Goal: Information Seeking & Learning: Learn about a topic

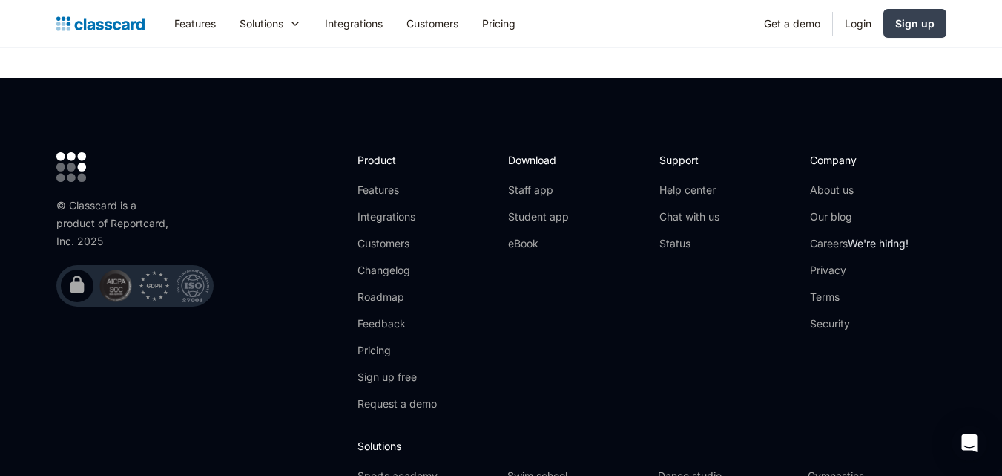
scroll to position [4954, 0]
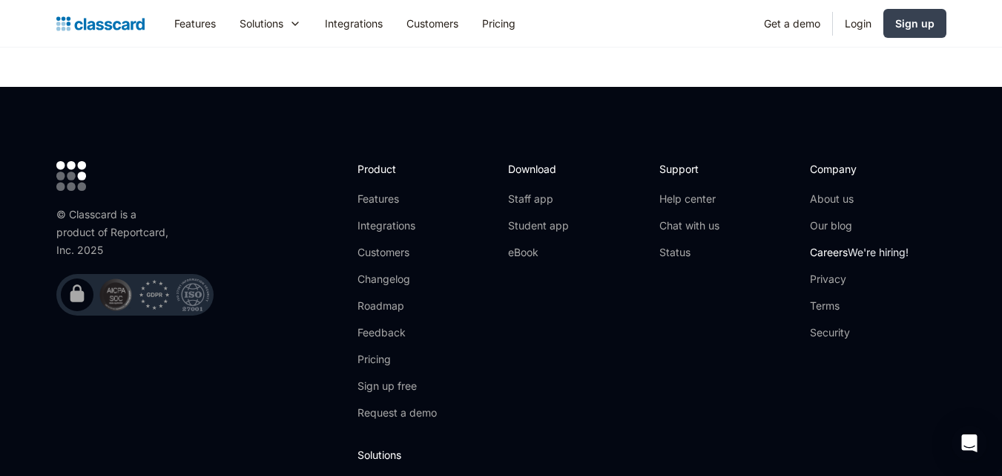
click at [890, 246] on span "We're hiring!" at bounding box center [878, 252] width 61 height 13
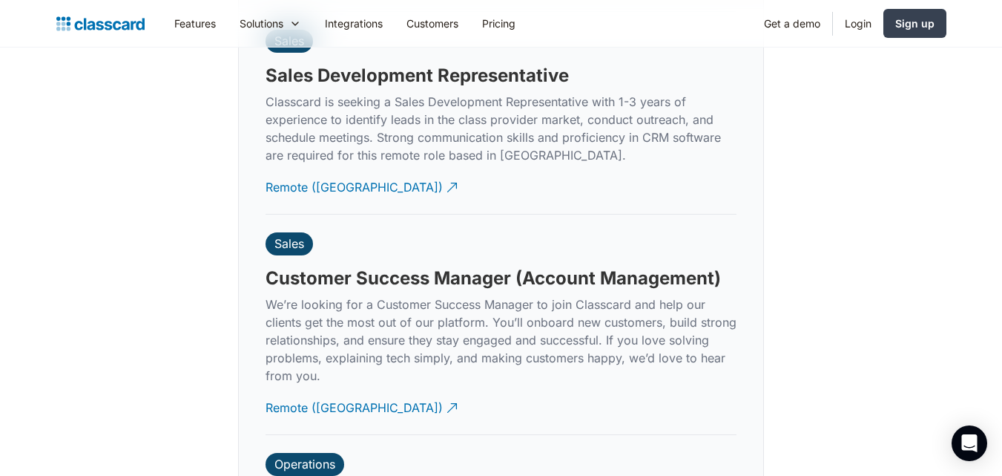
scroll to position [4074, 0]
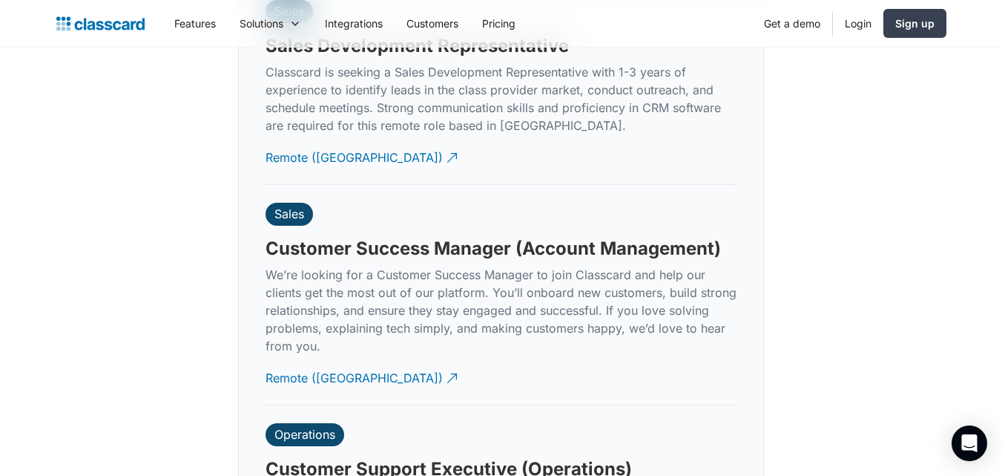
click at [327, 427] on div "Operations" at bounding box center [304, 434] width 61 height 15
click at [315, 363] on div "Remote ([GEOGRAPHIC_DATA])" at bounding box center [354, 372] width 177 height 29
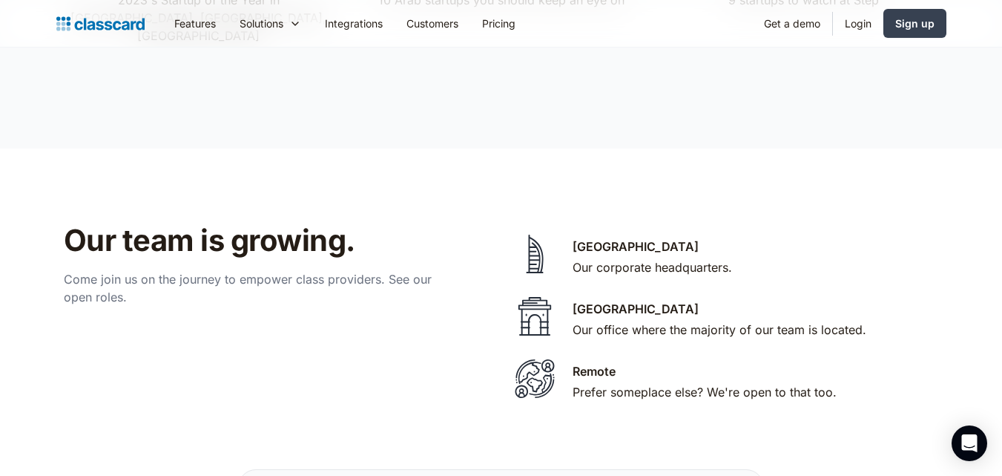
scroll to position [2906, 0]
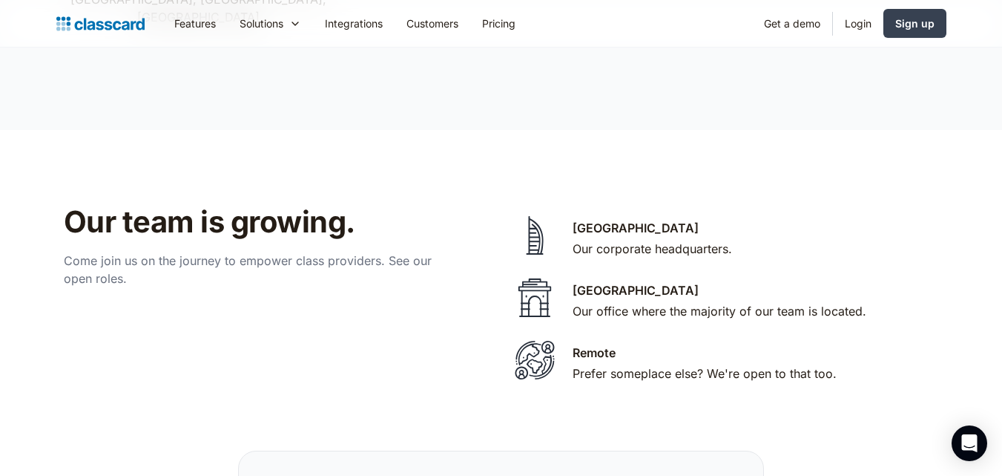
click at [606, 281] on div "[GEOGRAPHIC_DATA]" at bounding box center [636, 290] width 126 height 18
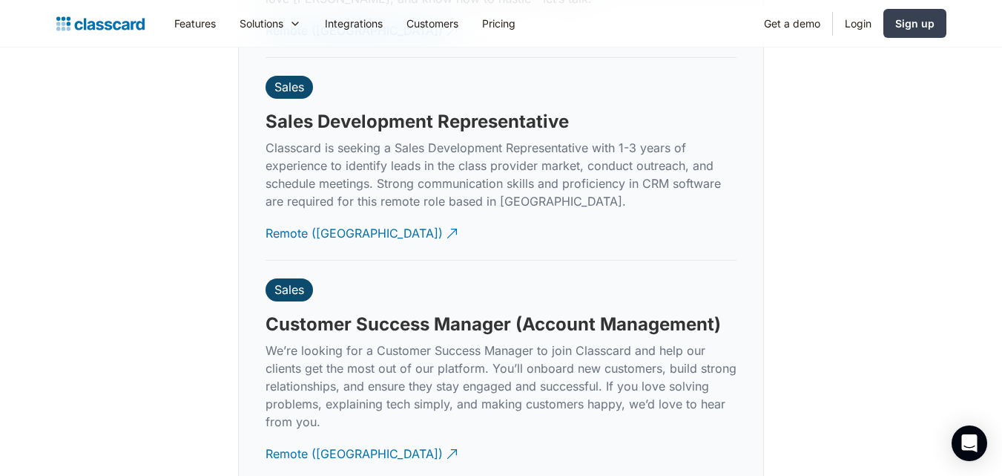
scroll to position [4235, 0]
